Goal: Task Accomplishment & Management: Complete application form

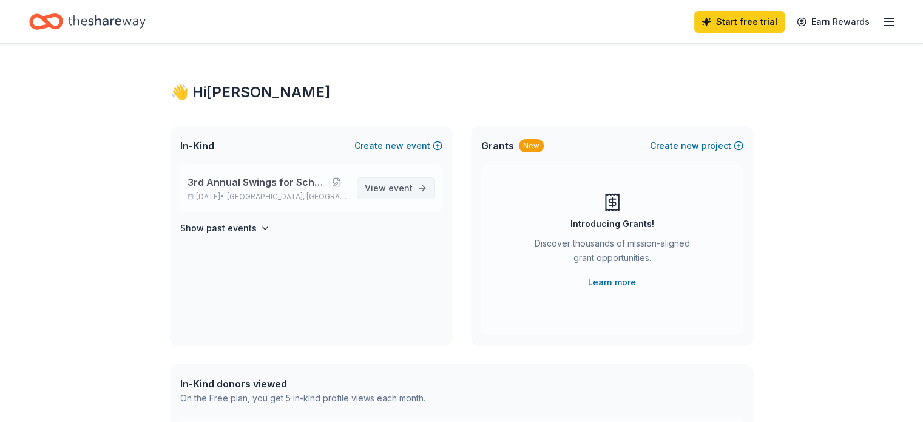
click at [381, 189] on span "View event" at bounding box center [389, 188] width 48 height 15
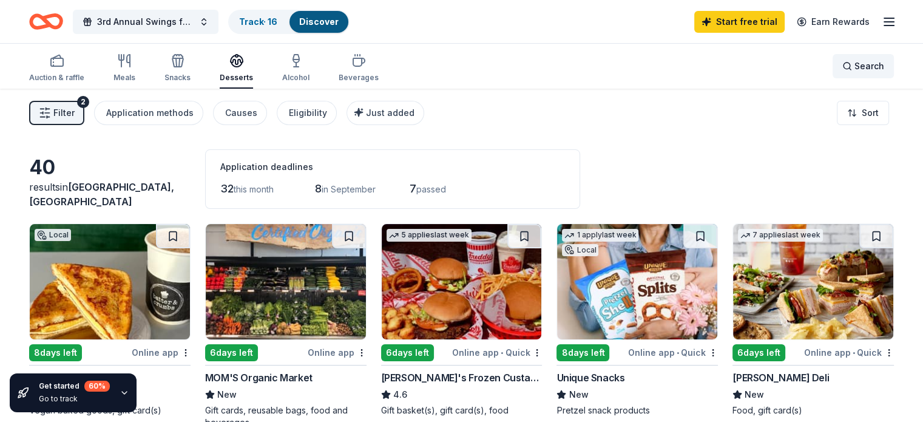
click at [842, 68] on div "Search" at bounding box center [863, 66] width 42 height 15
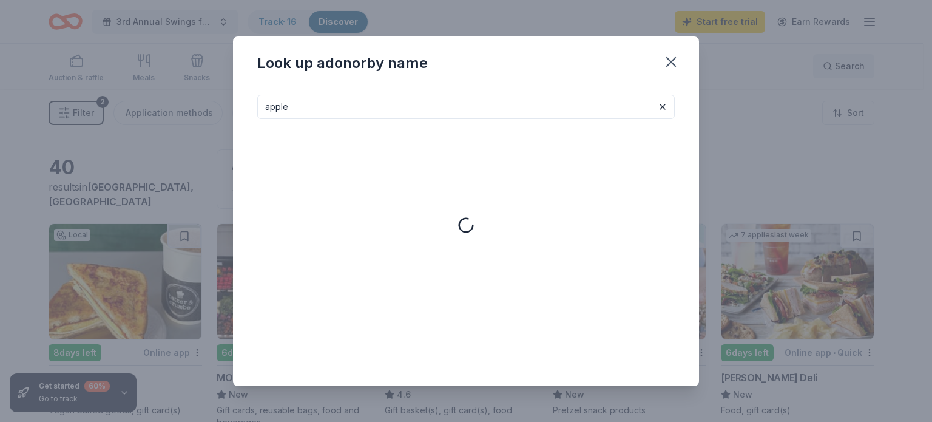
type input "apple"
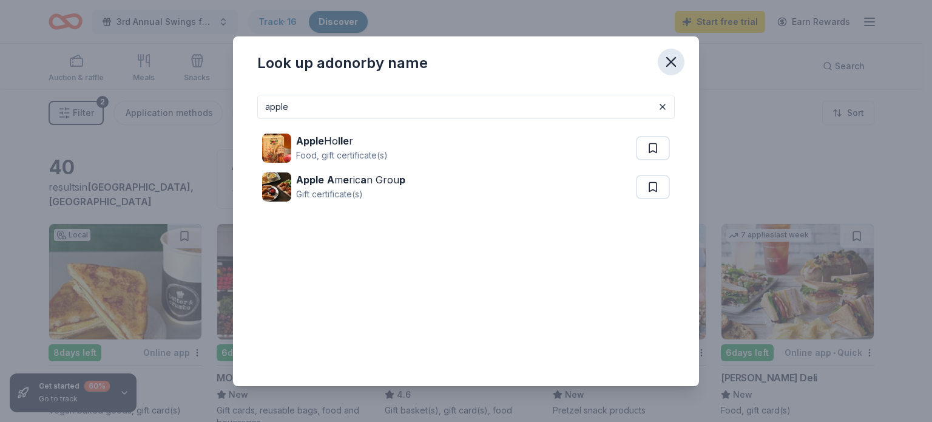
click at [668, 63] on icon "button" at bounding box center [671, 62] width 8 height 8
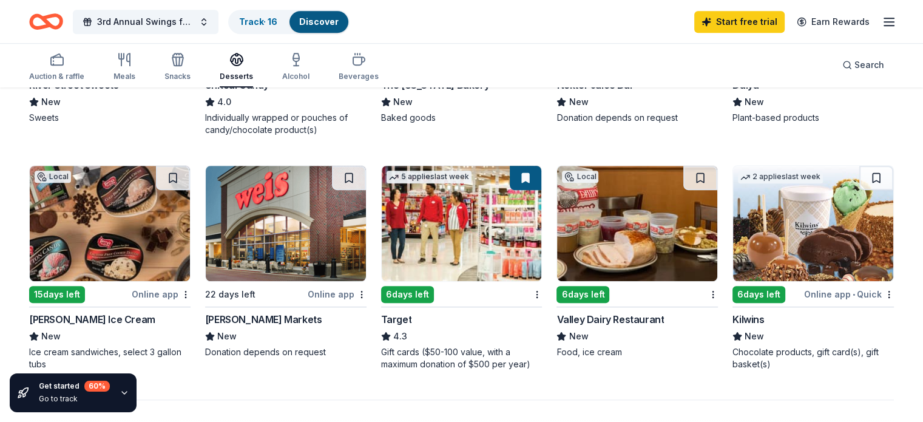
scroll to position [789, 0]
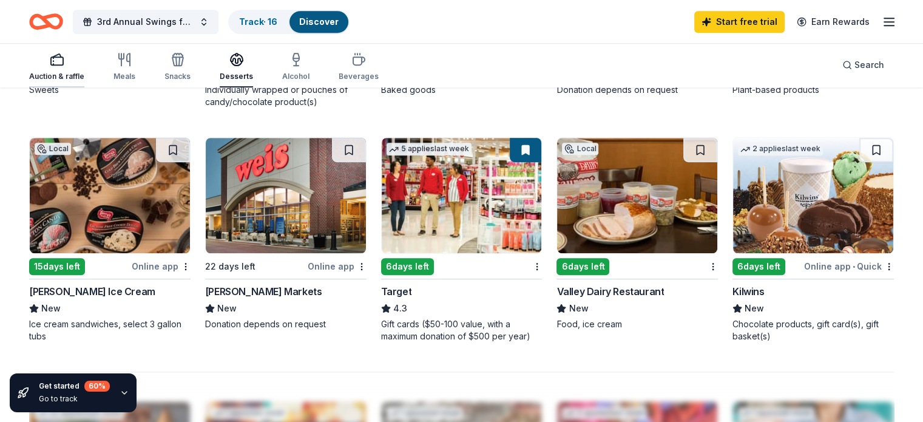
click at [78, 73] on div "Auction & raffle" at bounding box center [56, 77] width 55 height 10
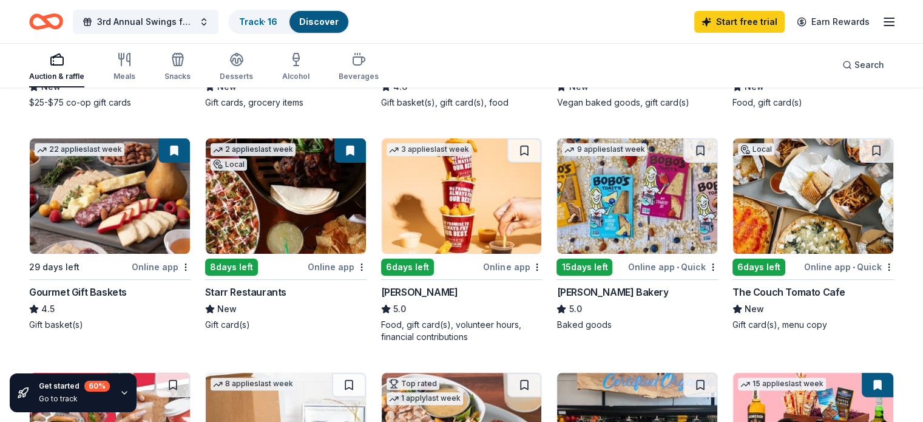
scroll to position [296, 0]
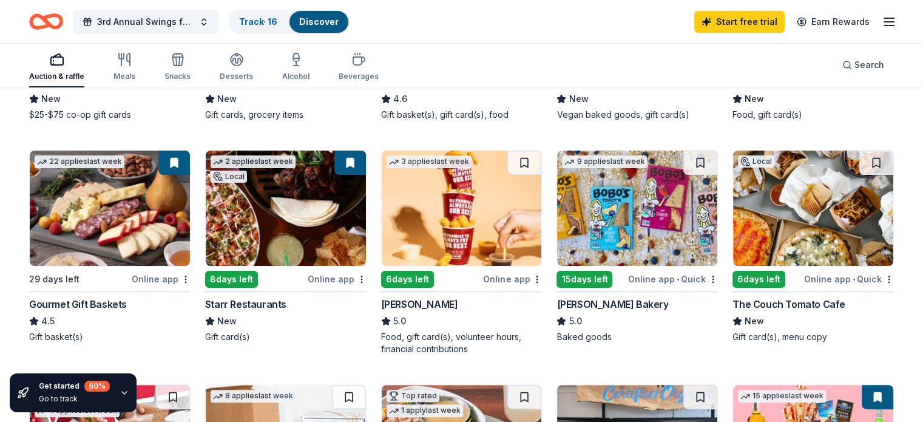
click at [249, 225] on img at bounding box center [286, 207] width 160 height 115
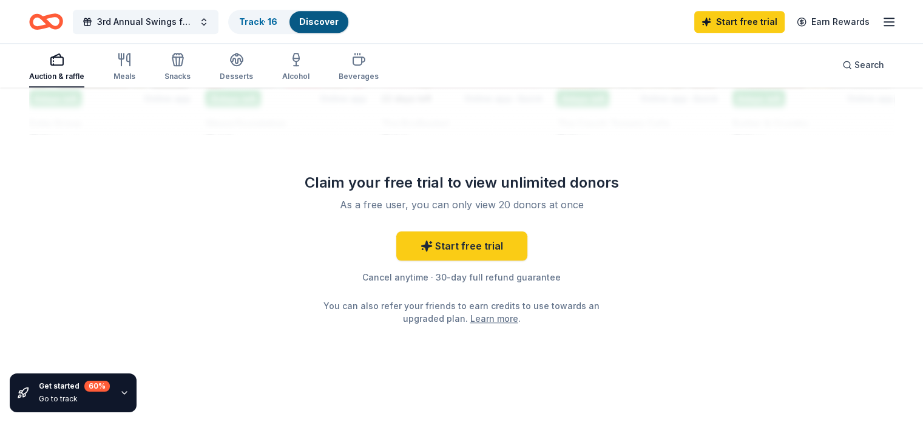
scroll to position [1199, 0]
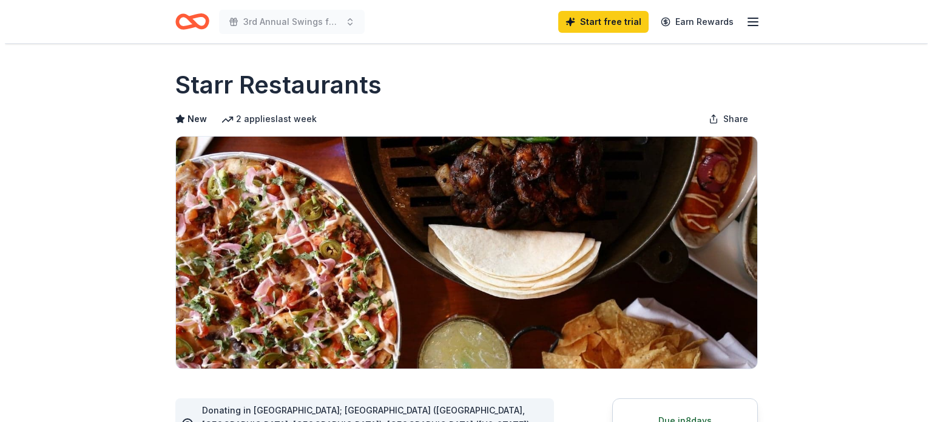
scroll to position [328, 0]
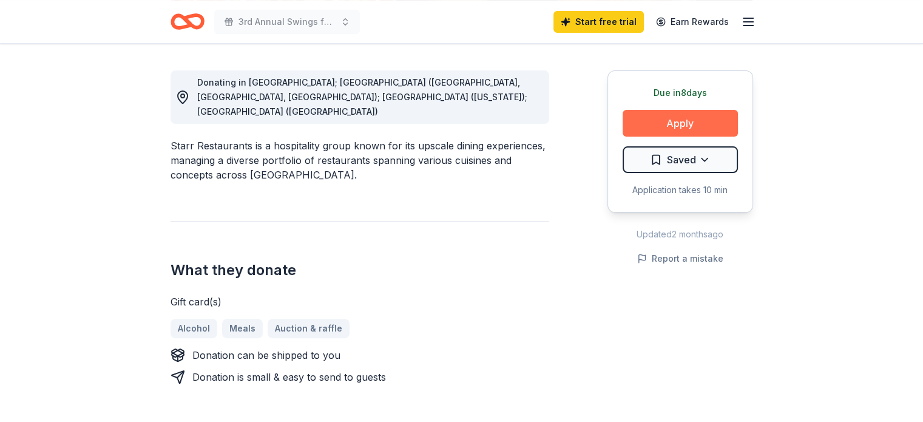
click at [672, 124] on button "Apply" at bounding box center [680, 123] width 115 height 27
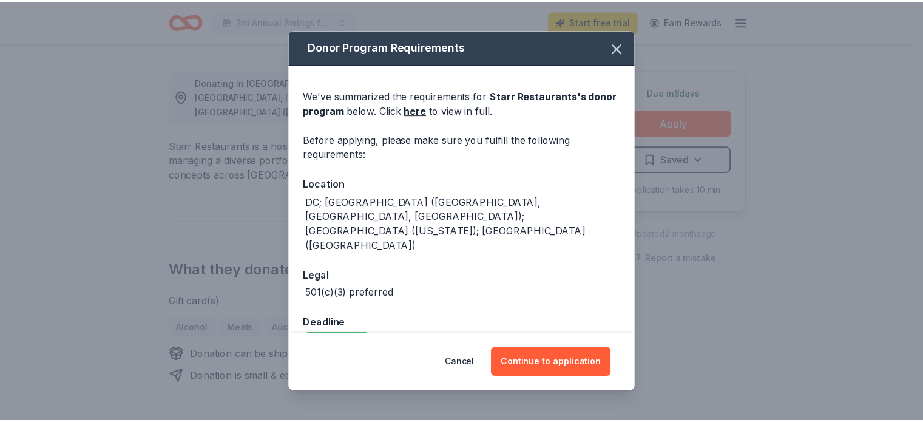
scroll to position [1, 0]
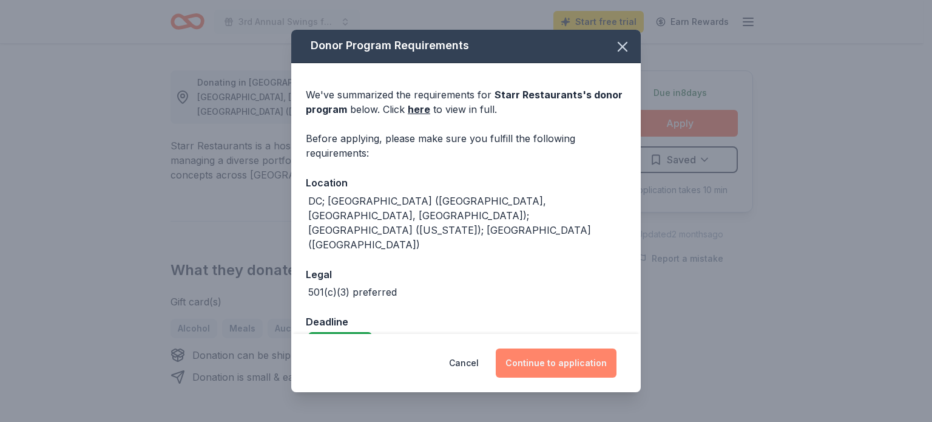
click at [551, 371] on button "Continue to application" at bounding box center [556, 362] width 121 height 29
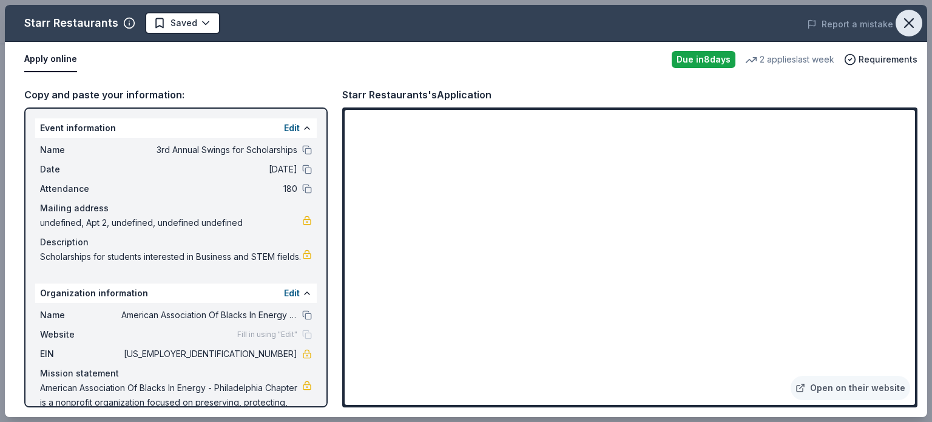
click at [906, 22] on icon "button" at bounding box center [909, 23] width 17 height 17
